Goal: Navigation & Orientation: Find specific page/section

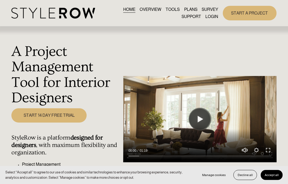
click at [217, 15] on link "LOGIN" at bounding box center [211, 16] width 13 height 7
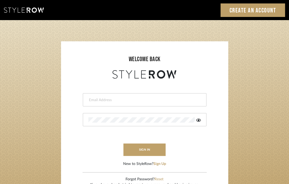
click at [154, 94] on div at bounding box center [145, 99] width 124 height 13
type input "katelyn@clothandkind.com"
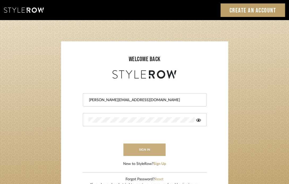
click at [152, 146] on button "sign in" at bounding box center [144, 150] width 42 height 12
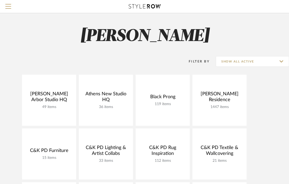
click at [246, 35] on h2 "Ramsay Nye" at bounding box center [144, 37] width 289 height 20
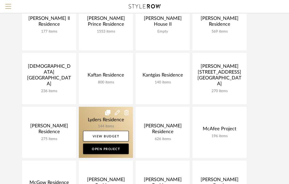
scroll to position [239, 0]
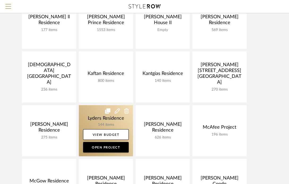
click at [108, 120] on link at bounding box center [106, 130] width 54 height 51
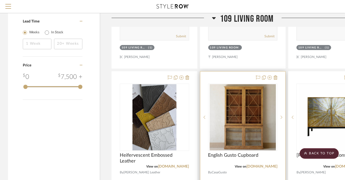
scroll to position [742, 0]
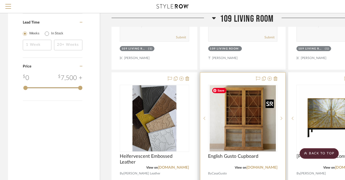
click at [253, 125] on img "0" at bounding box center [243, 118] width 66 height 66
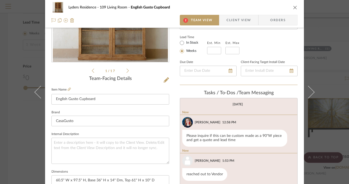
scroll to position [133, 0]
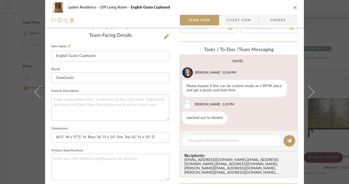
click at [292, 6] on div "Lyders Residence 109 Living Room English Gusto Cupboard Team View Client View O…" at bounding box center [174, 14] width 259 height 28
